Goal: Navigation & Orientation: Find specific page/section

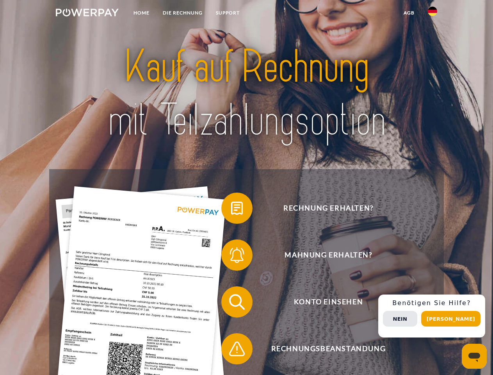
click at [87, 14] on img at bounding box center [87, 13] width 63 height 8
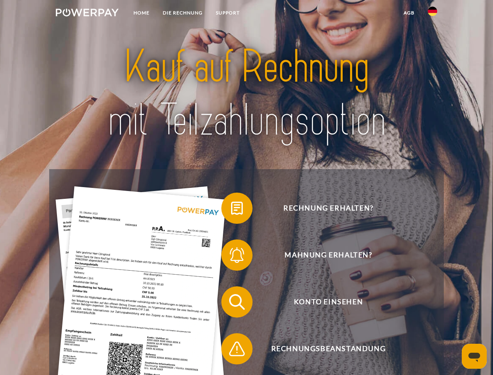
click at [432, 14] on img at bounding box center [432, 11] width 9 height 9
click at [409, 13] on link "agb" at bounding box center [409, 13] width 24 height 14
click at [231, 210] on span at bounding box center [225, 207] width 39 height 39
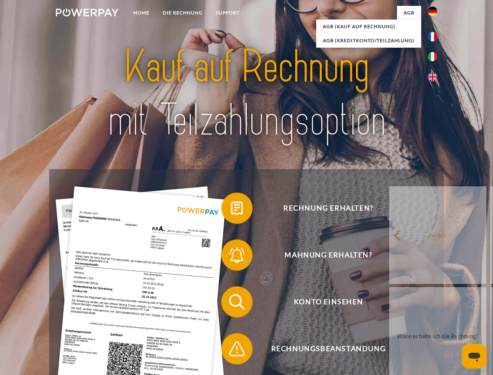
click at [389, 256] on link "zurück" at bounding box center [437, 235] width 97 height 98
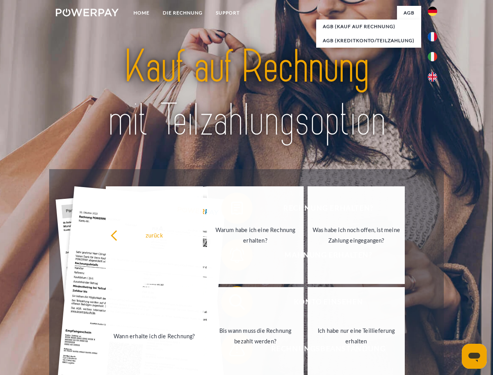
click at [231, 303] on span at bounding box center [225, 301] width 39 height 39
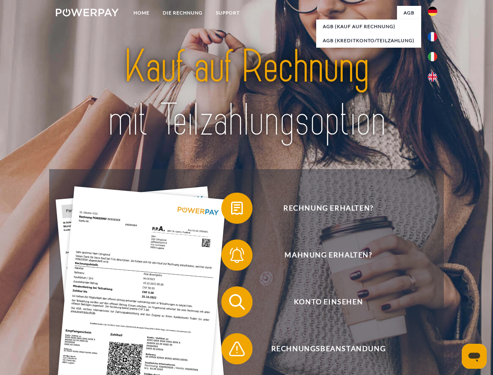
click at [231, 350] on span at bounding box center [225, 348] width 39 height 39
click at [434, 316] on div "Rechnung erhalten? Mahnung erhalten? Konto einsehen" at bounding box center [246, 325] width 394 height 312
click at [415, 317] on span "Konto einsehen" at bounding box center [328, 301] width 191 height 31
click at [453, 318] on header "Home DIE RECHNUNG SUPPORT" at bounding box center [246, 269] width 493 height 539
